Goal: Task Accomplishment & Management: Manage account settings

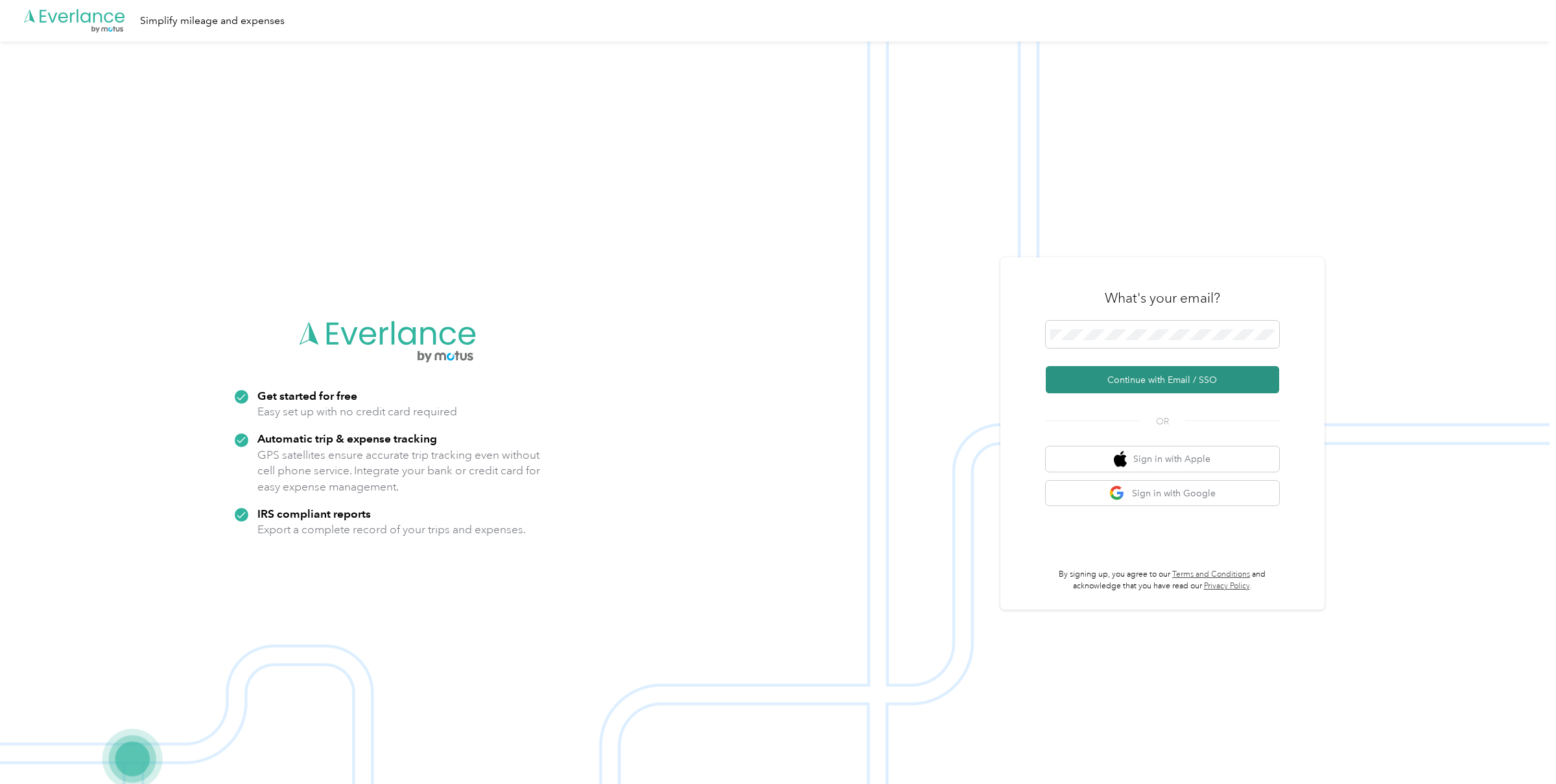
click at [1128, 372] on button "Continue with Email / SSO" at bounding box center [1162, 380] width 233 height 28
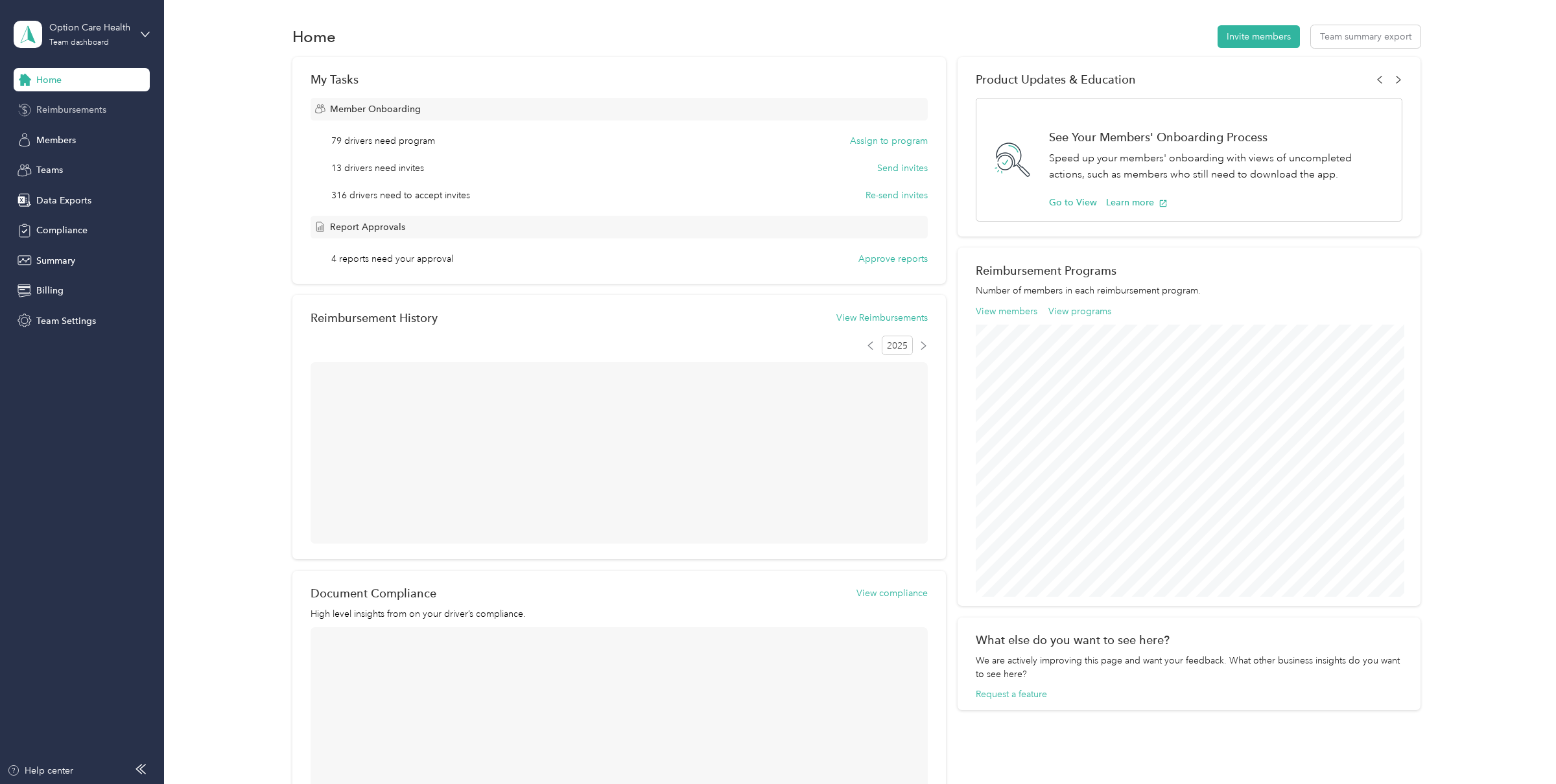
click at [61, 113] on span "Reimbursements" at bounding box center [71, 110] width 70 height 13
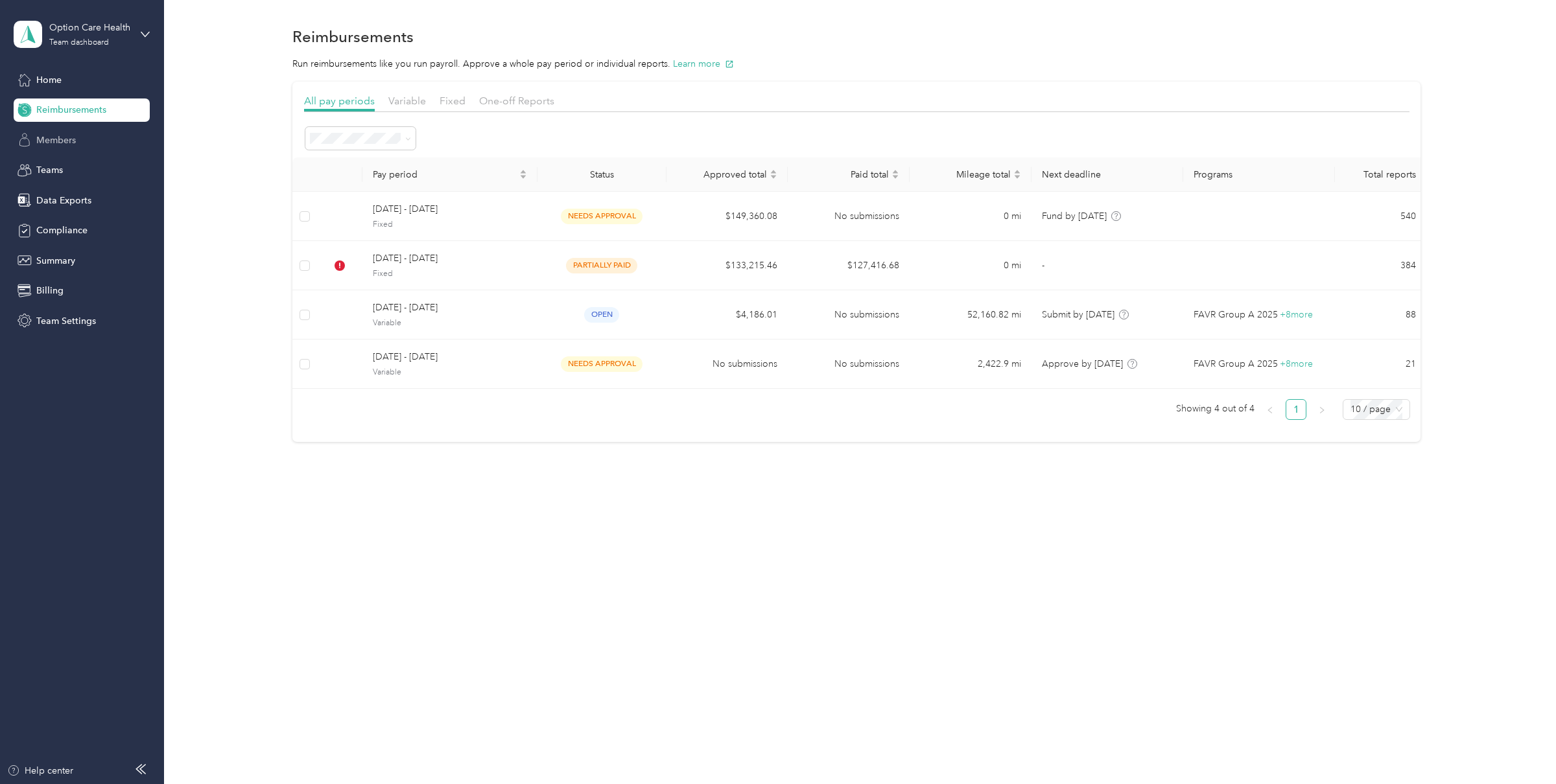
click at [51, 135] on span "Members" at bounding box center [56, 140] width 39 height 13
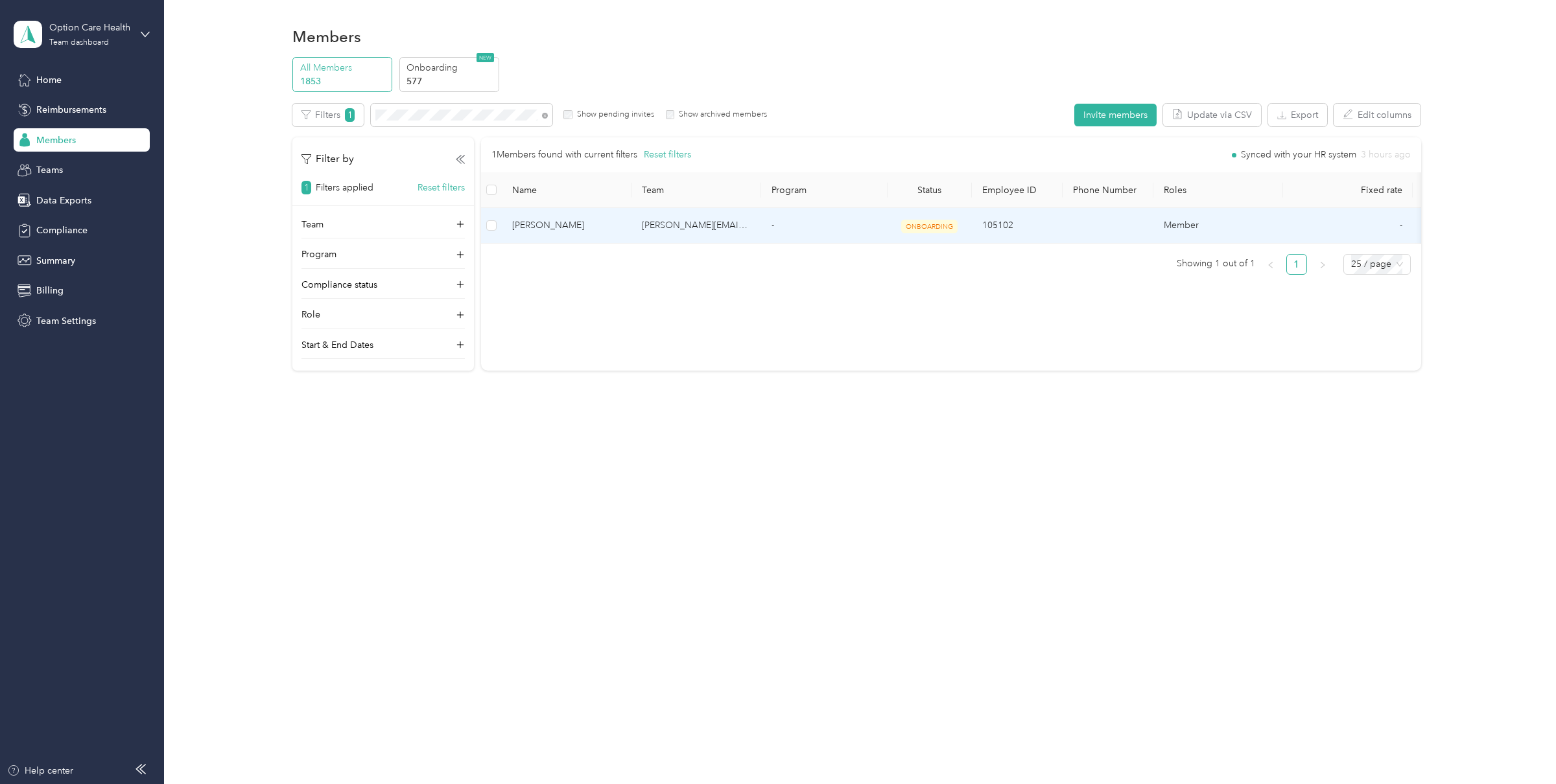
click at [792, 233] on td "-" at bounding box center [824, 225] width 127 height 36
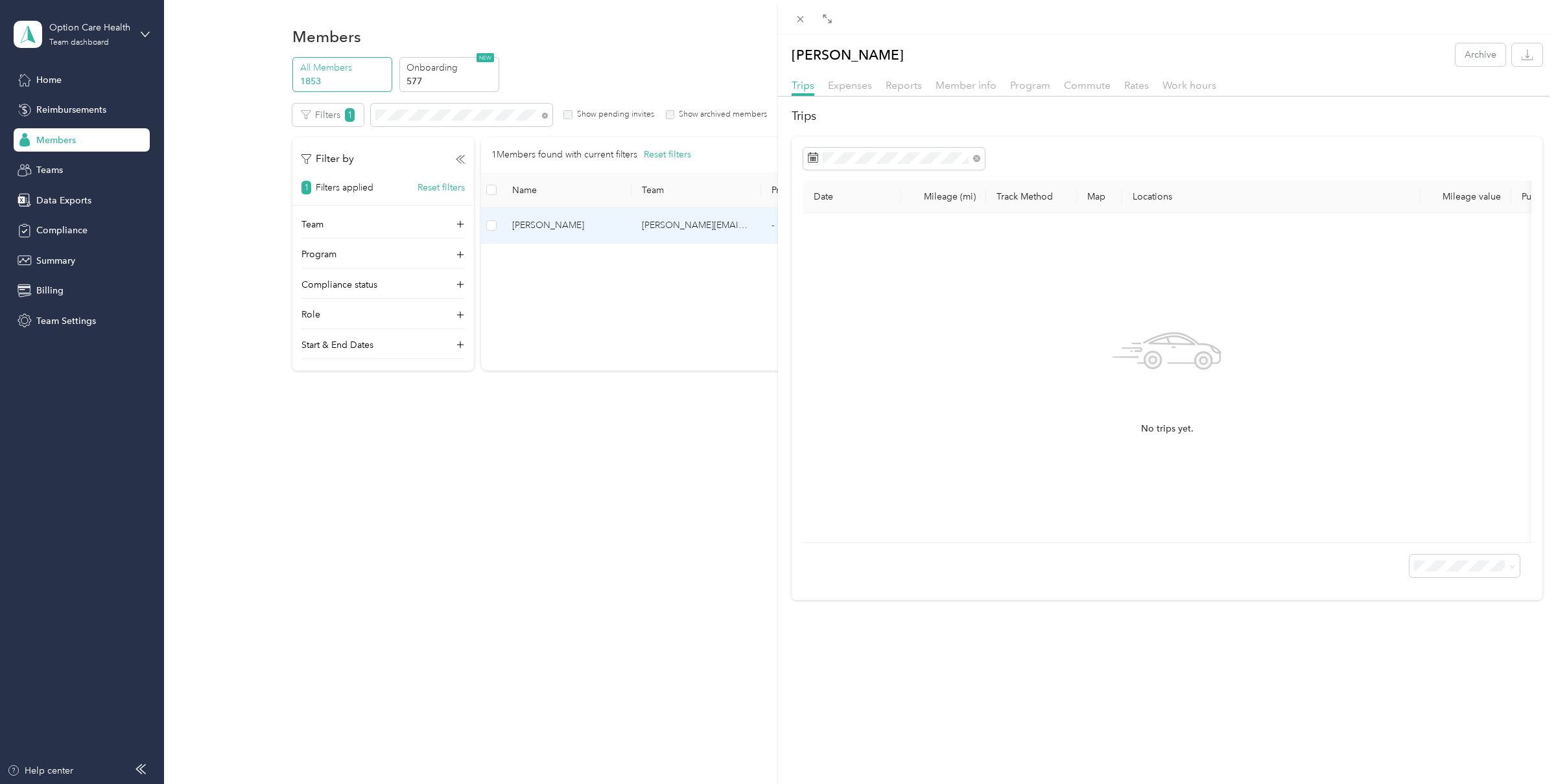
click at [965, 92] on div "Member info" at bounding box center [966, 86] width 61 height 16
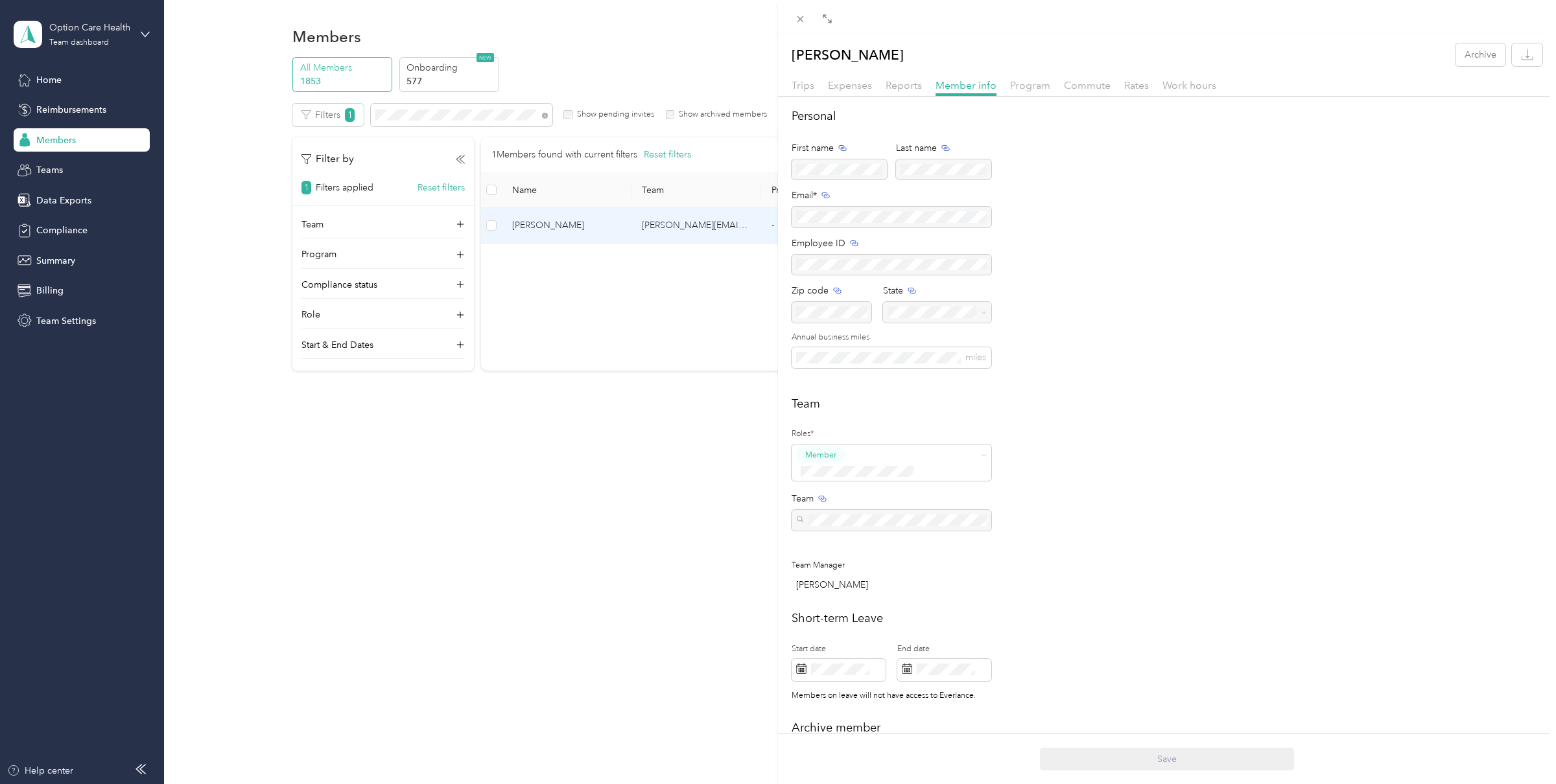
drag, startPoint x: 800, startPoint y: 16, endPoint x: 676, endPoint y: 26, distance: 124.4
click at [676, 25] on div "[PERSON_NAME] Archive Trips Expenses Reports Member info Program Commute Rates …" at bounding box center [778, 392] width 1556 height 784
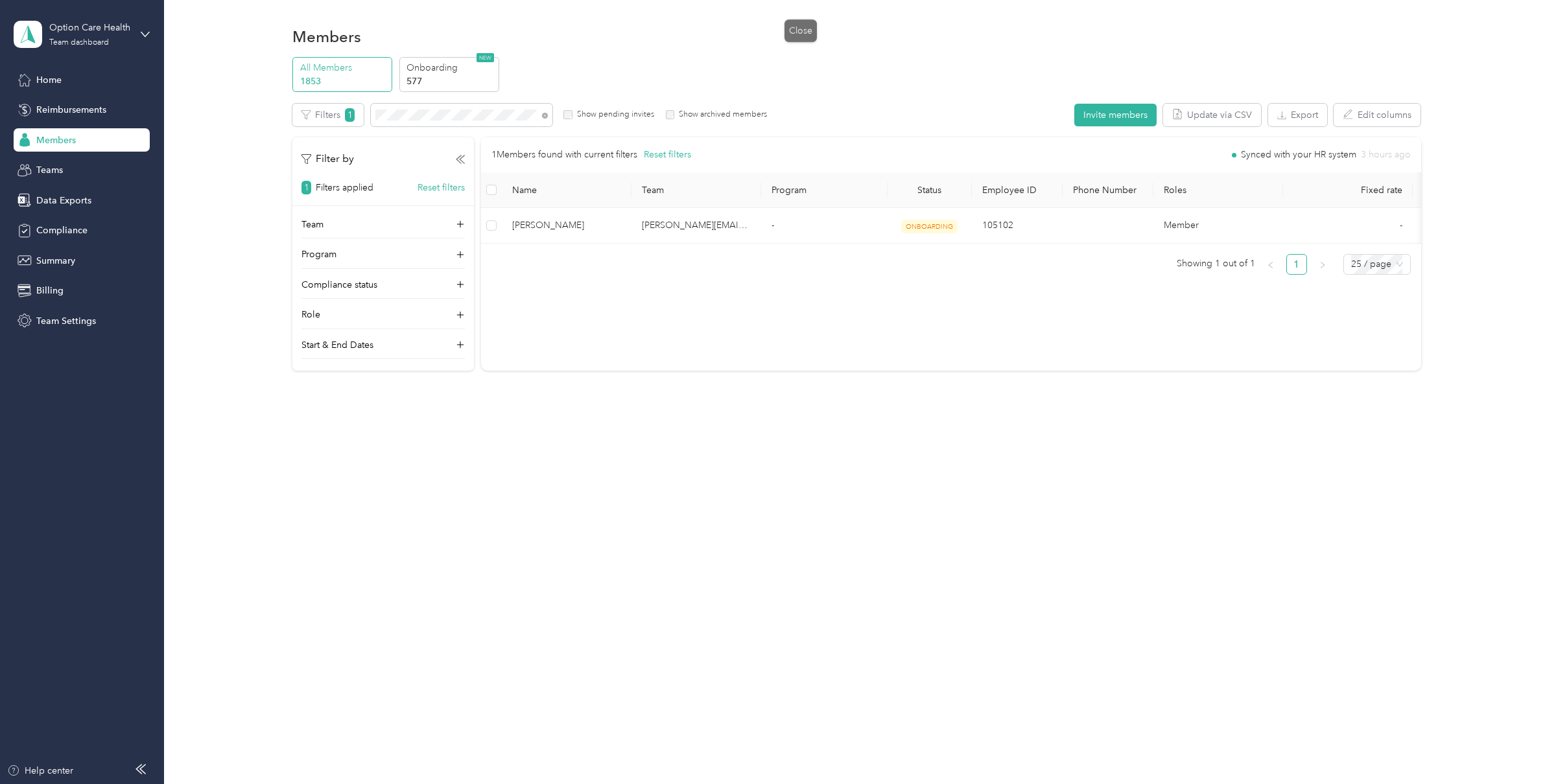
click at [675, 32] on div at bounding box center [778, 392] width 1556 height 784
click at [112, 37] on div "Option Care Health Team dashboard" at bounding box center [89, 33] width 81 height 26
click at [75, 160] on div "Log out" at bounding box center [150, 165] width 255 height 22
